Goal: Information Seeking & Learning: Learn about a topic

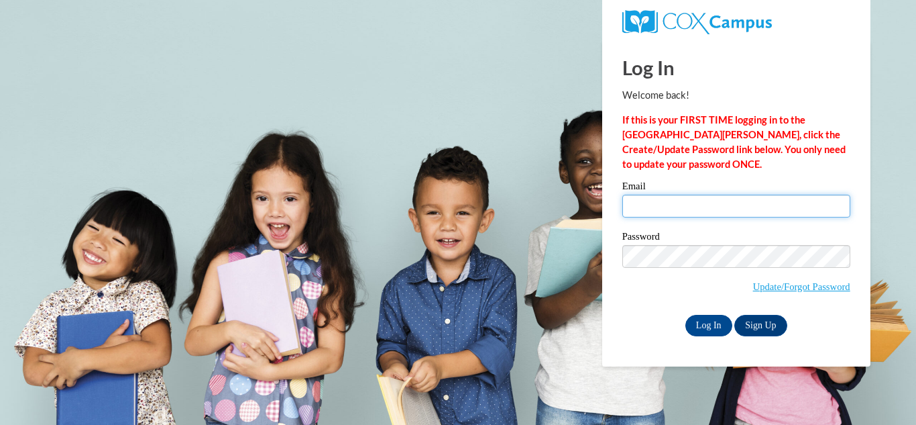
click at [644, 207] on input "Email" at bounding box center [736, 205] width 228 height 23
type input "lachondadouglas@gmail.com"
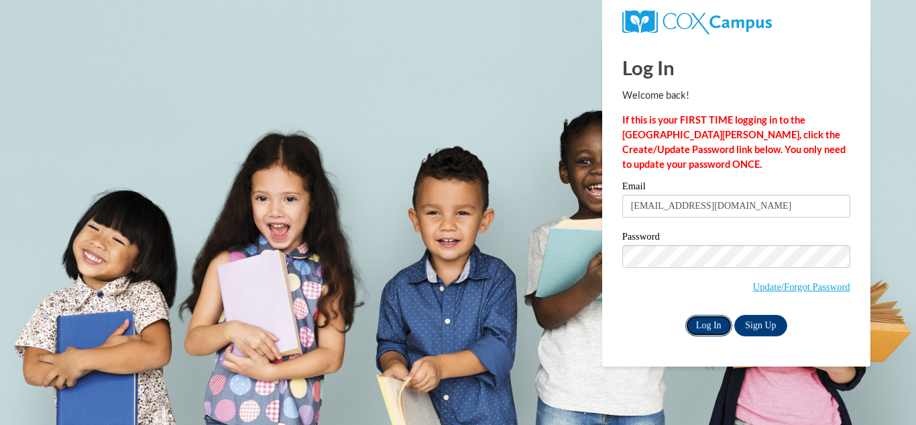
click at [702, 322] on input "Log In" at bounding box center [708, 325] width 47 height 21
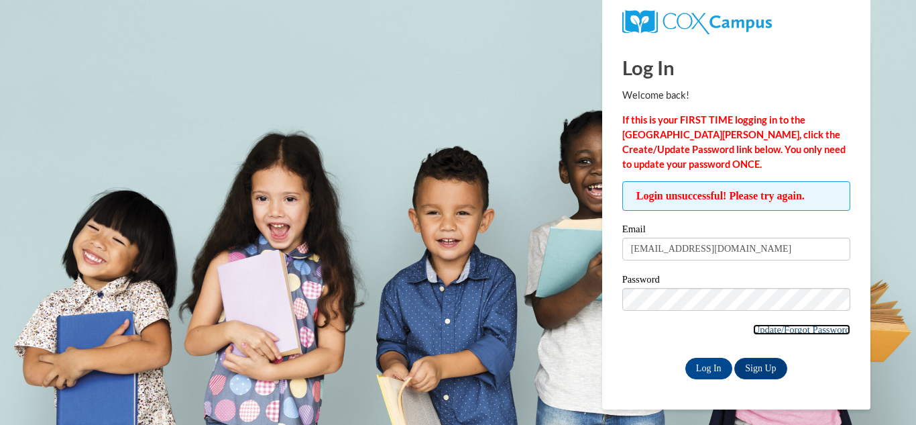
click at [774, 330] on link "Update/Forgot Password" at bounding box center [801, 329] width 97 height 11
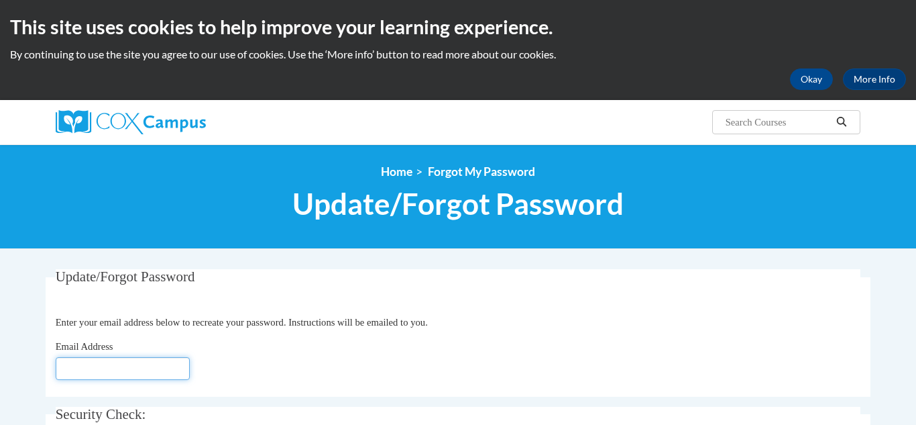
click at [79, 378] on input "Email Address" at bounding box center [123, 368] width 134 height 23
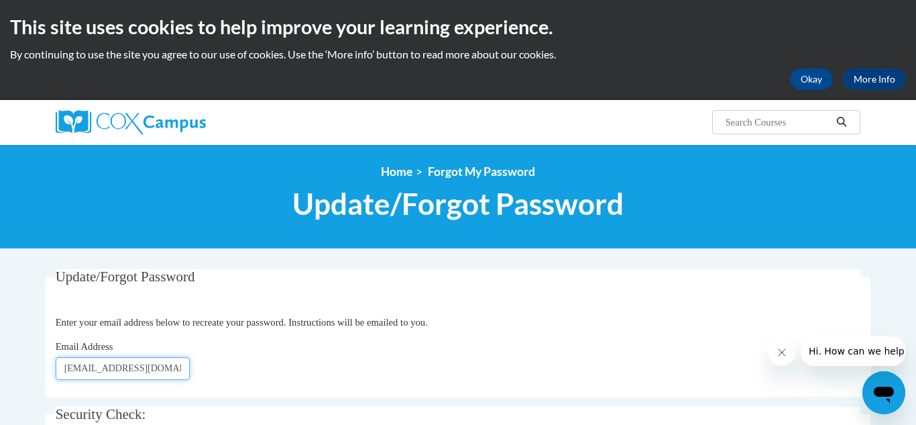
type input "lachondadouglas@gmail.com"
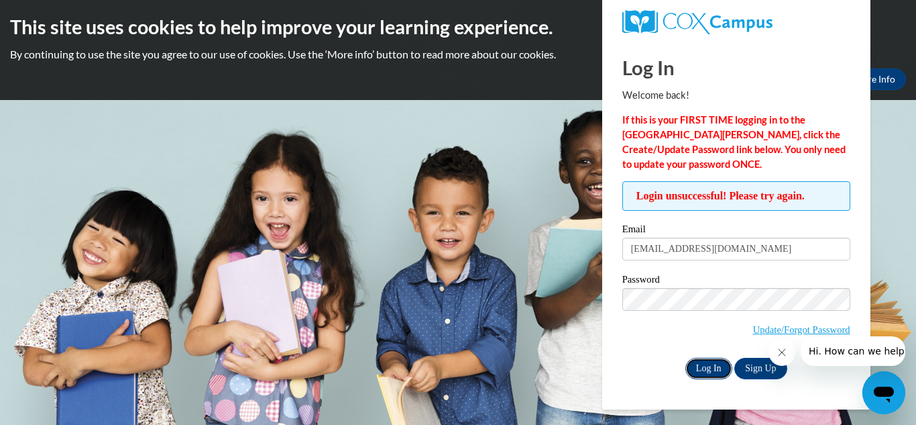
click at [700, 368] on input "Log In" at bounding box center [708, 367] width 47 height 21
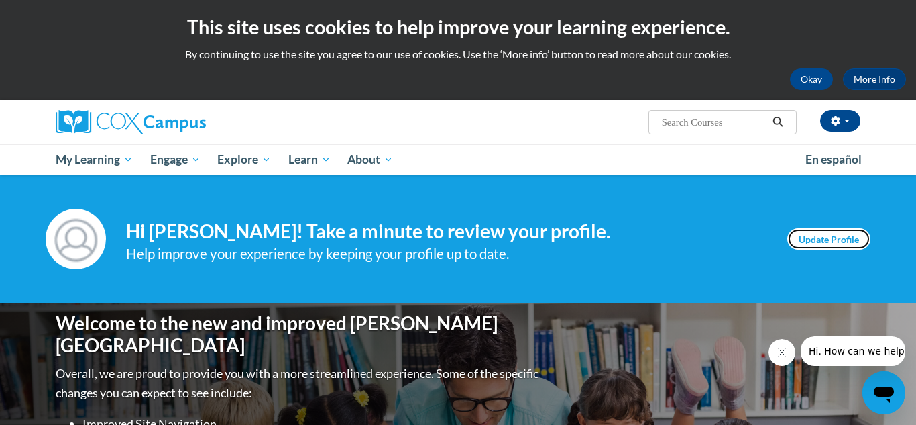
click at [825, 241] on link "Update Profile" at bounding box center [828, 238] width 83 height 21
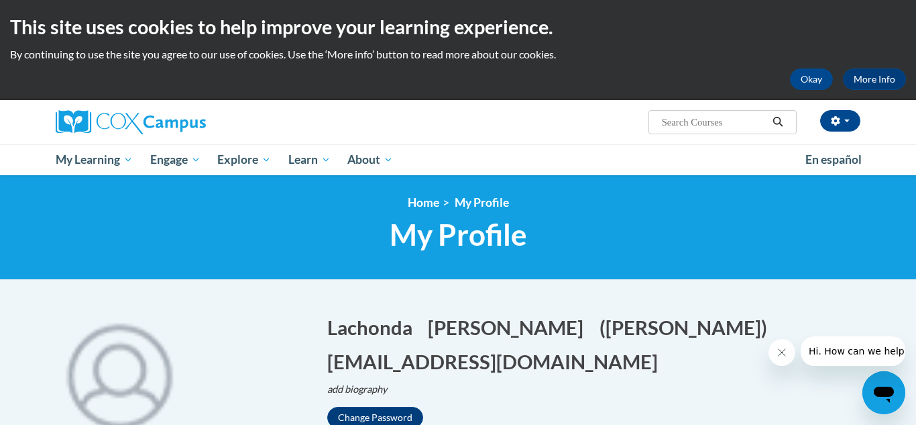
click at [779, 359] on button "Close message from company" at bounding box center [782, 352] width 27 height 27
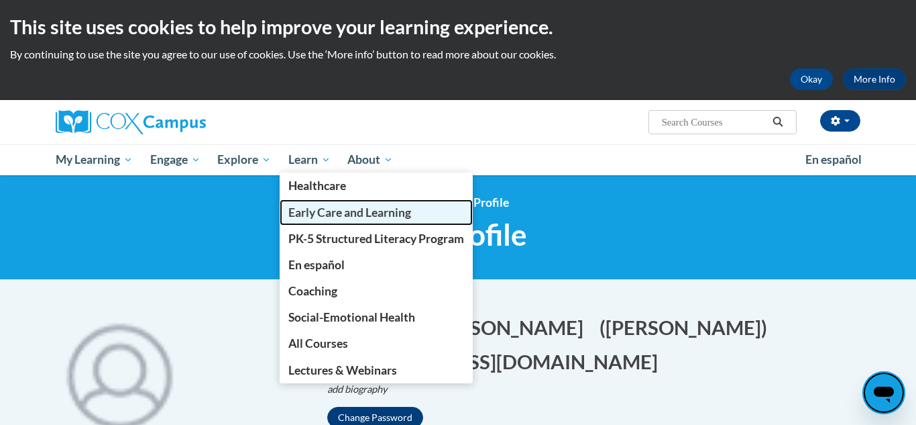
click at [311, 217] on span "Early Care and Learning" at bounding box center [349, 212] width 123 height 14
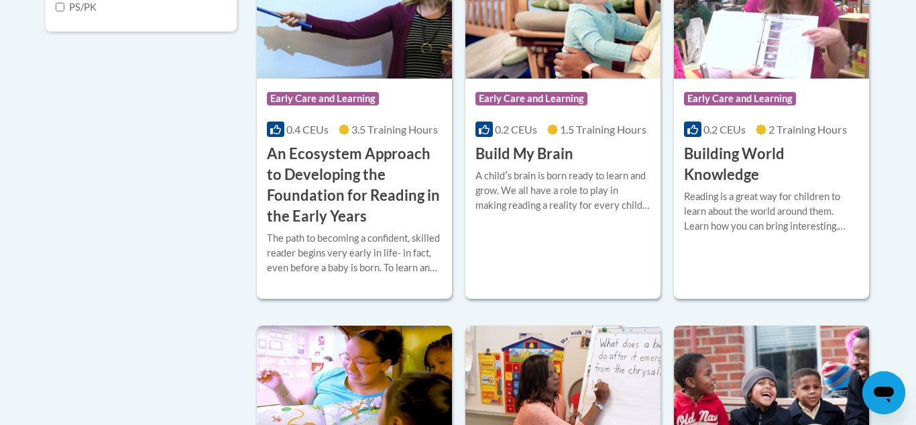
scroll to position [510, 0]
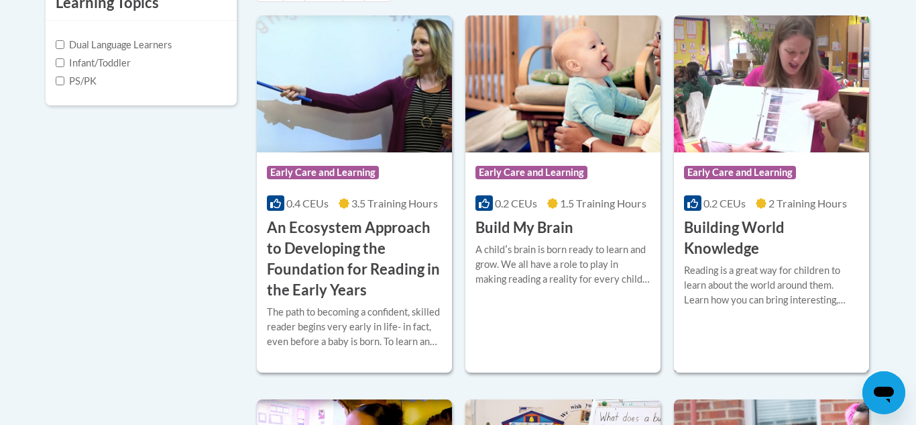
click at [715, 205] on span "0.2 CEUs" at bounding box center [725, 203] width 42 height 13
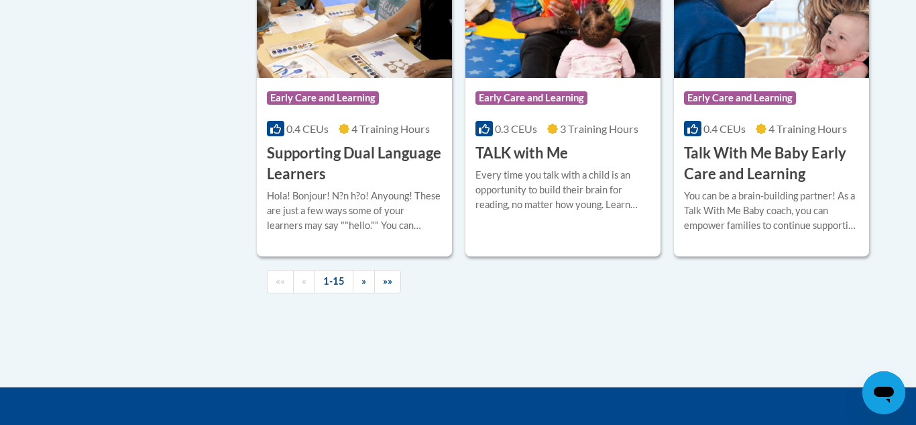
scroll to position [2038, 0]
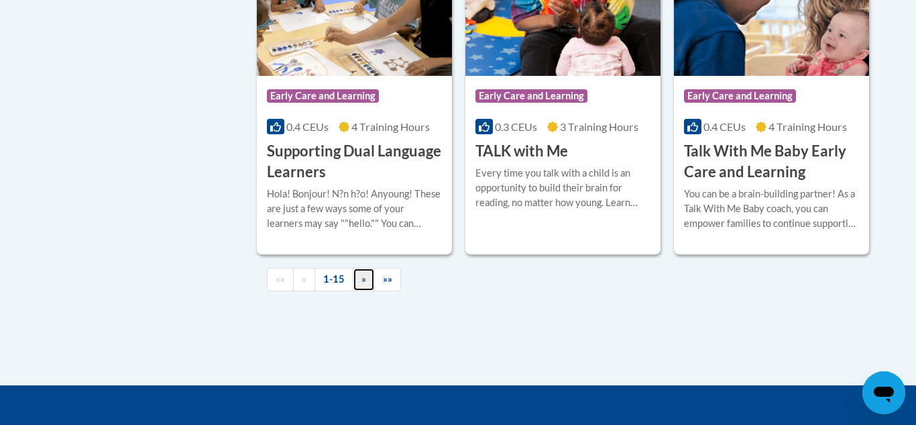
click at [365, 284] on span "»" at bounding box center [363, 278] width 5 height 11
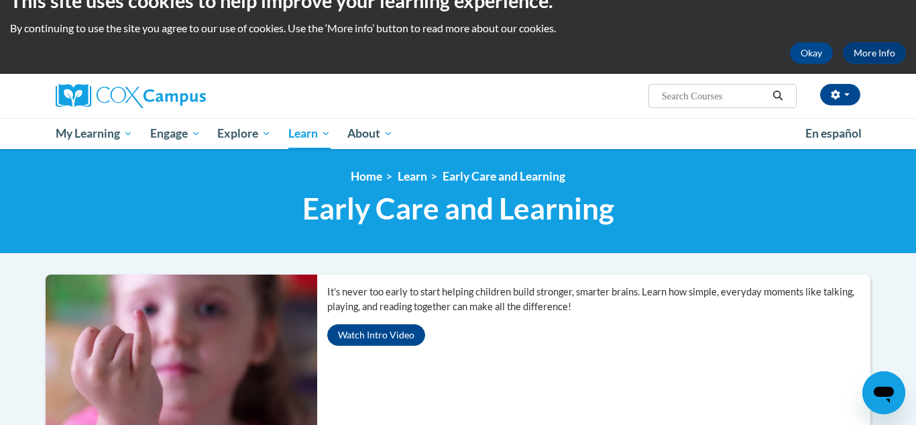
scroll to position [23, 0]
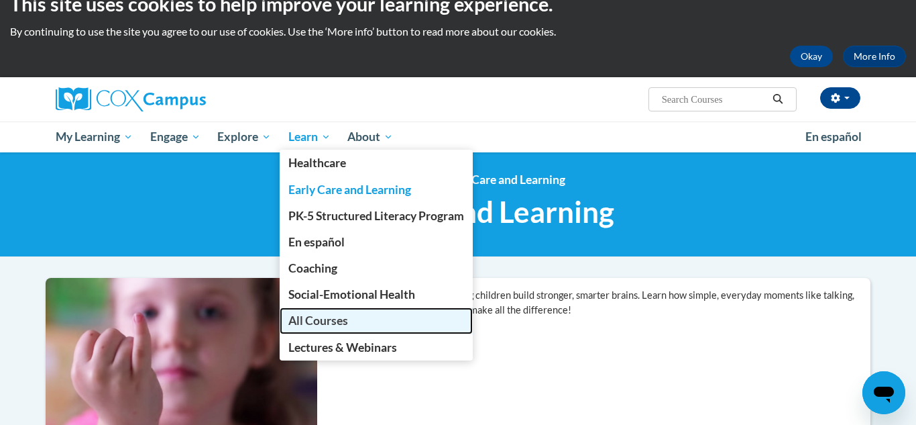
click at [316, 323] on span "All Courses" at bounding box center [318, 320] width 60 height 14
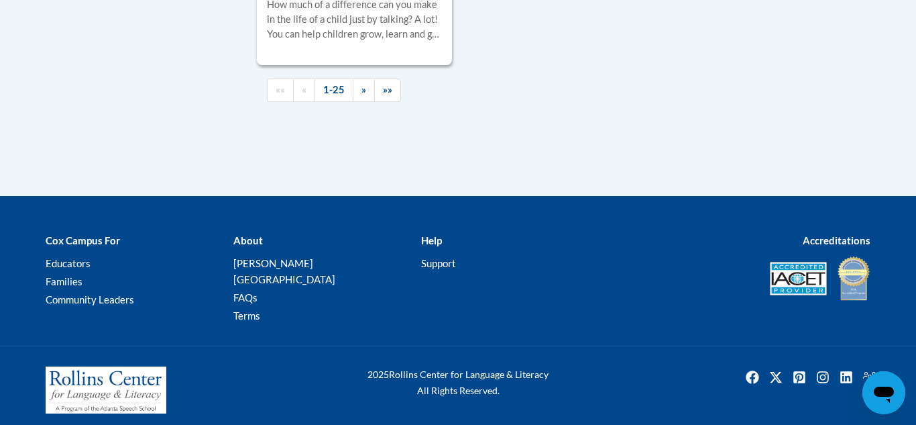
scroll to position [3479, 0]
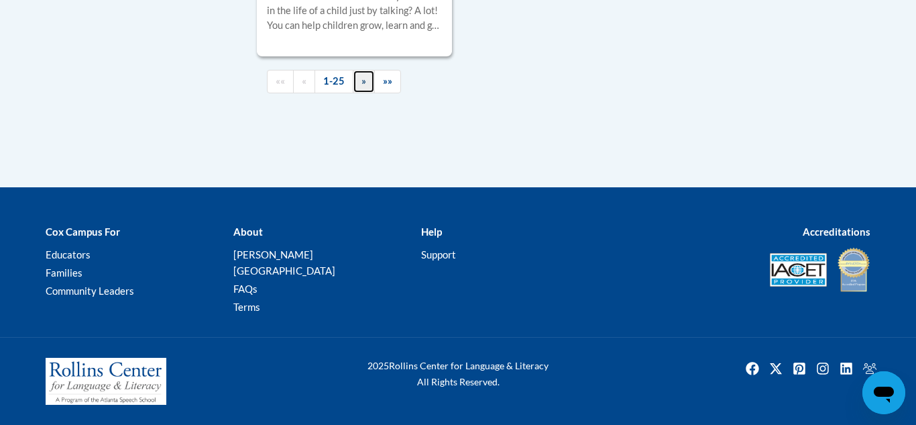
click at [361, 87] on span "»" at bounding box center [363, 80] width 5 height 11
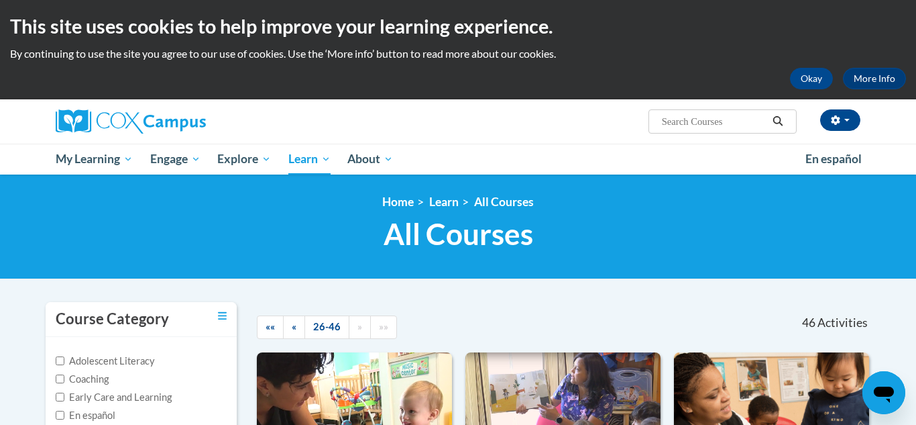
scroll to position [0, 0]
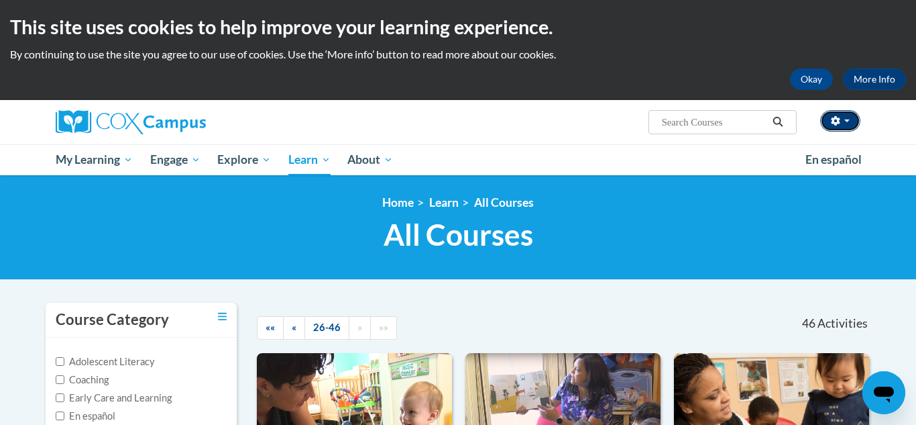
click at [835, 124] on icon "button" at bounding box center [835, 120] width 9 height 9
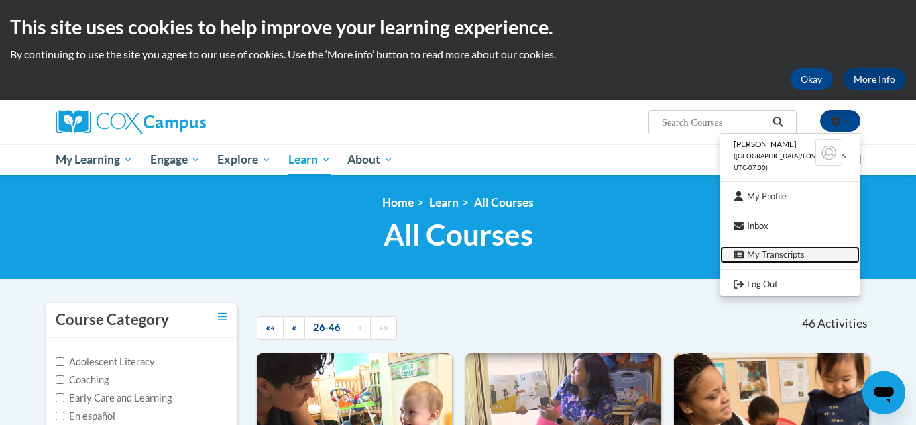
click at [754, 257] on link "My Transcripts" at bounding box center [789, 254] width 139 height 17
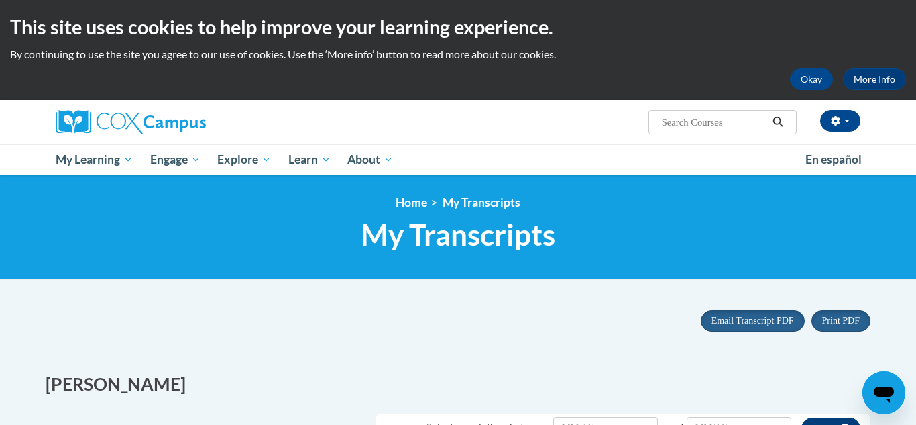
click at [779, 384] on div "[PERSON_NAME]" at bounding box center [458, 380] width 845 height 45
click at [848, 121] on span "button" at bounding box center [846, 120] width 5 height 3
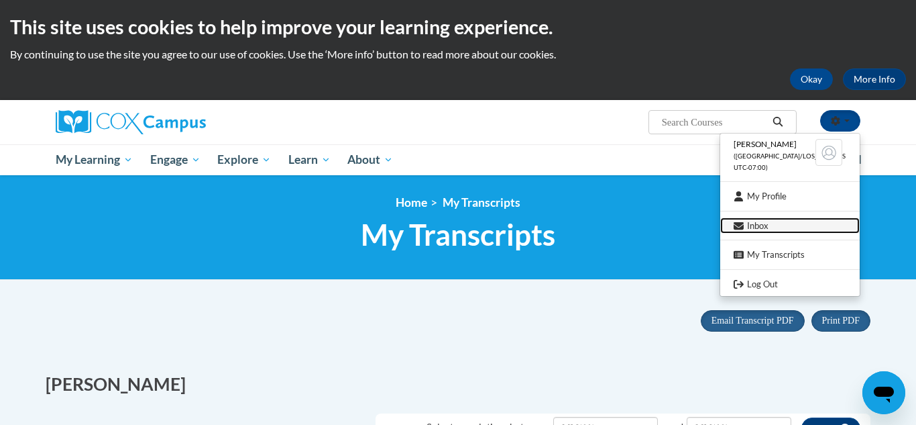
click at [744, 228] on link "Inbox" at bounding box center [789, 225] width 139 height 17
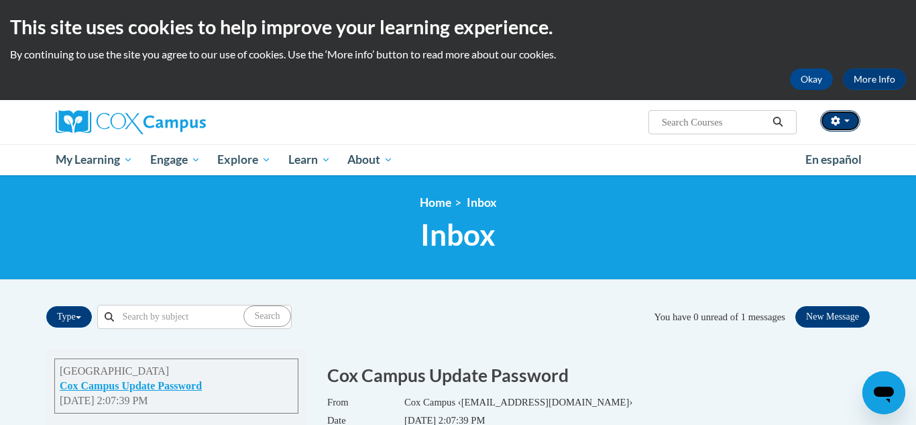
click at [848, 121] on span "button" at bounding box center [846, 120] width 5 height 3
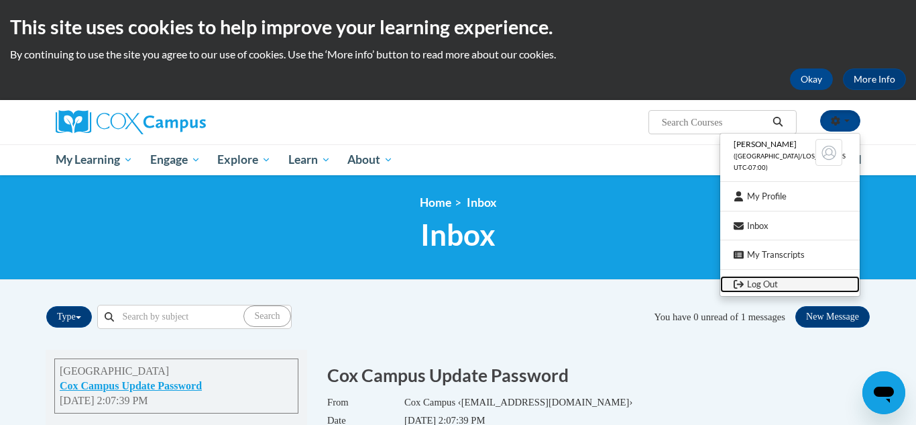
click at [757, 285] on link "Log Out" at bounding box center [789, 284] width 139 height 17
